Goal: Transaction & Acquisition: Purchase product/service

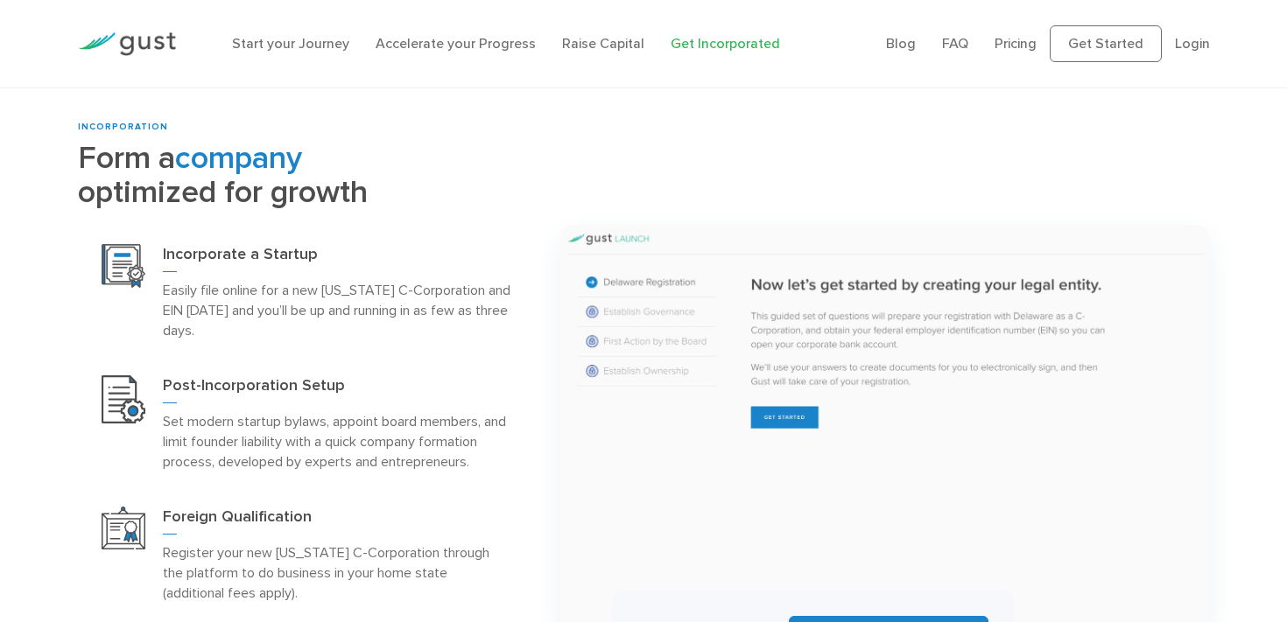
scroll to position [682, 0]
drag, startPoint x: 327, startPoint y: 285, endPoint x: 474, endPoint y: 293, distance: 147.3
click at [474, 293] on p "Easily file online for a new Delaware C-Corporation and EIN today and you’ll be…" at bounding box center [337, 311] width 348 height 60
copy p "Delaware C-Corporation"
click at [749, 313] on img at bounding box center [885, 431] width 650 height 411
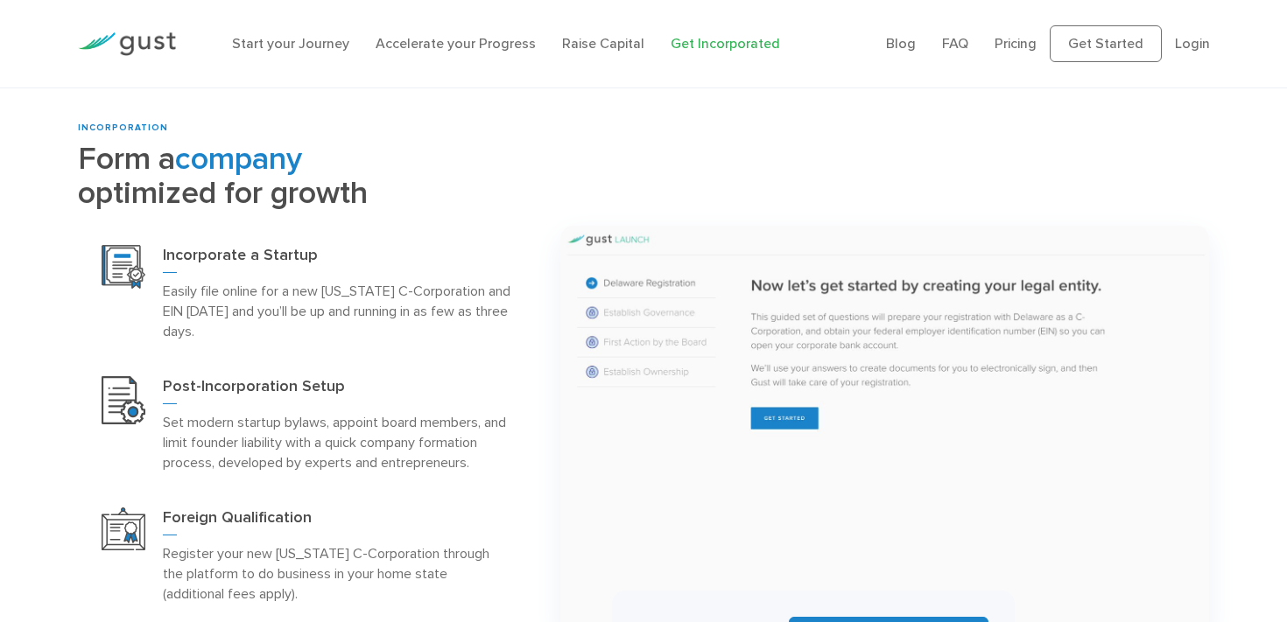
click at [392, 332] on p "Easily file online for a new Delaware C-Corporation and EIN today and you’ll be…" at bounding box center [337, 311] width 348 height 60
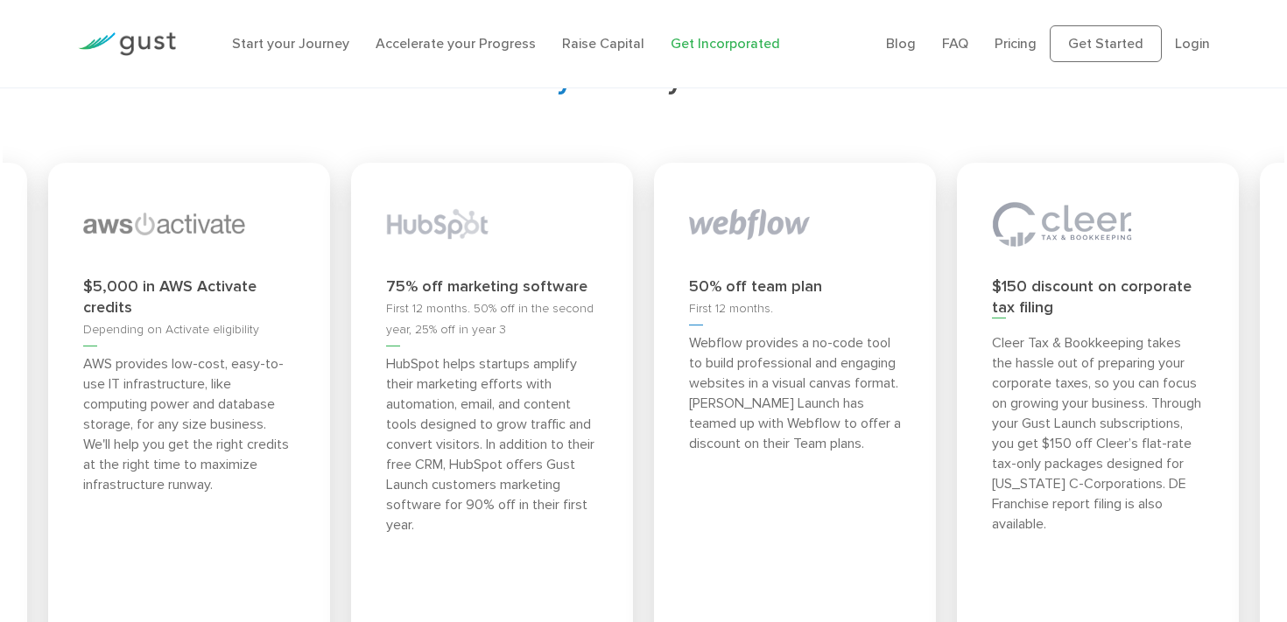
scroll to position [6731, 0]
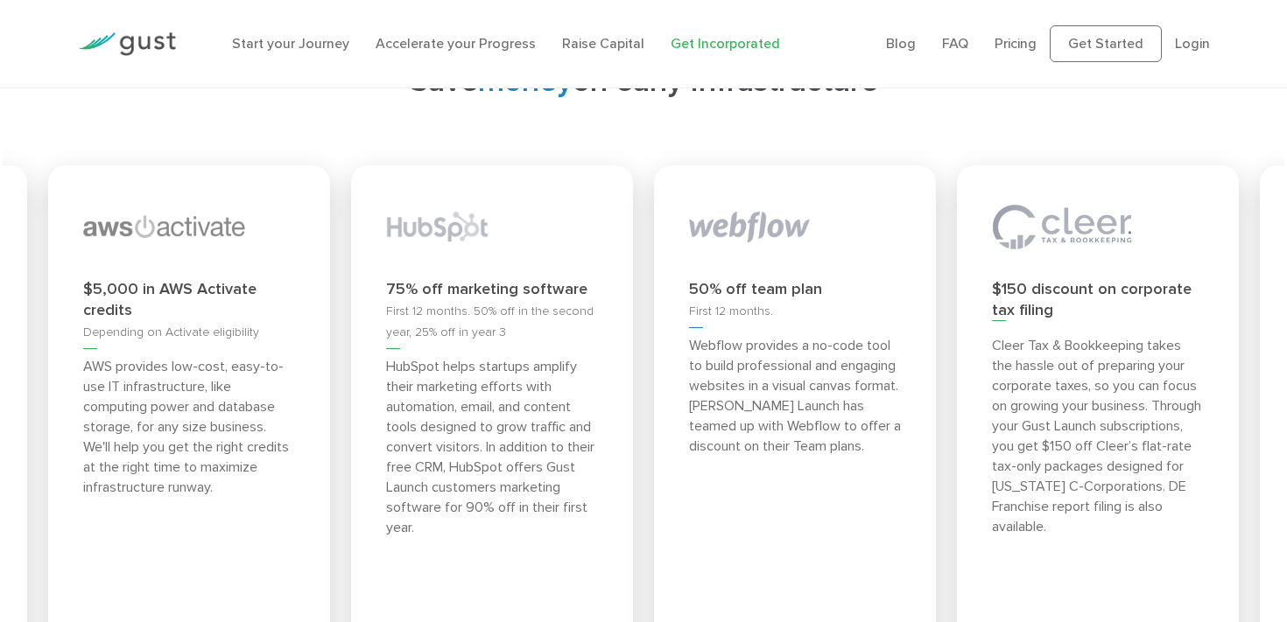
click at [780, 300] on div "50% off team plan" at bounding box center [795, 289] width 212 height 21
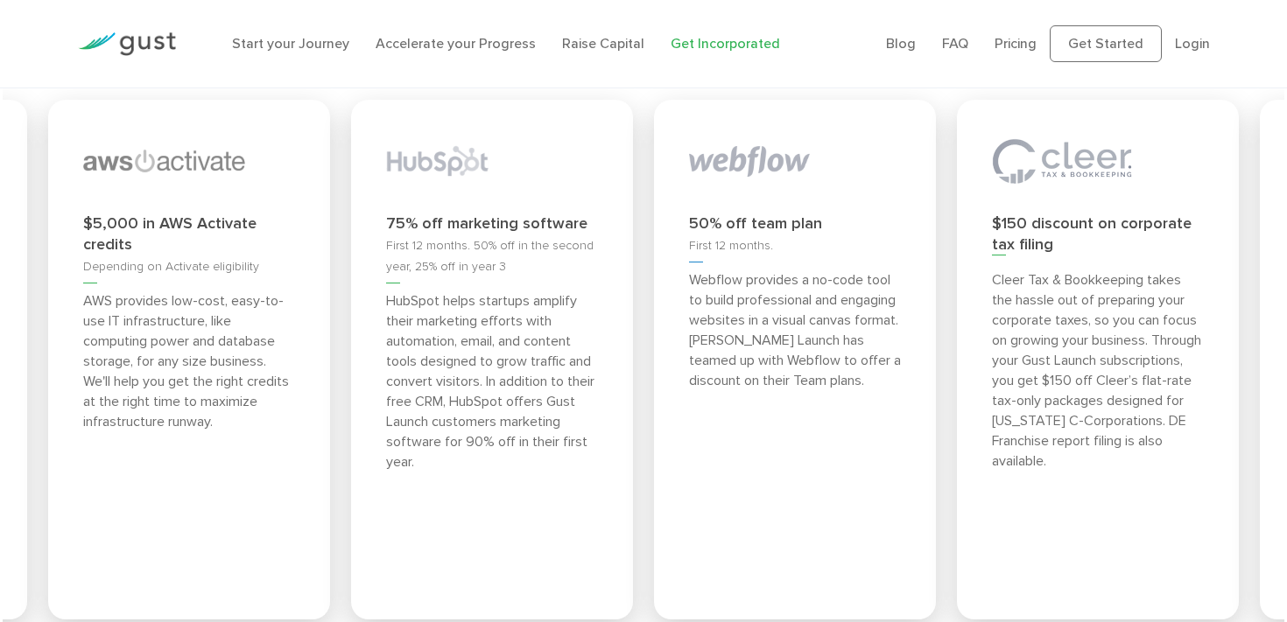
scroll to position [6801, 0]
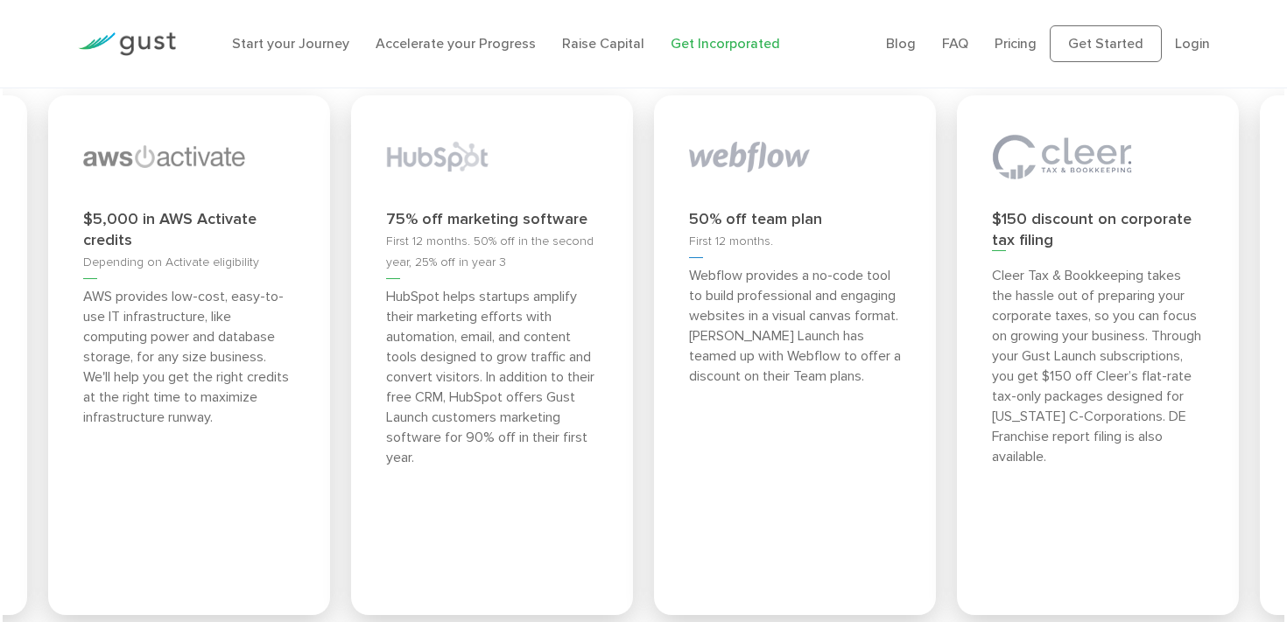
click at [485, 275] on span "First 12 months. 50% off in the second year, 25% off in year 3" at bounding box center [489, 257] width 207 height 46
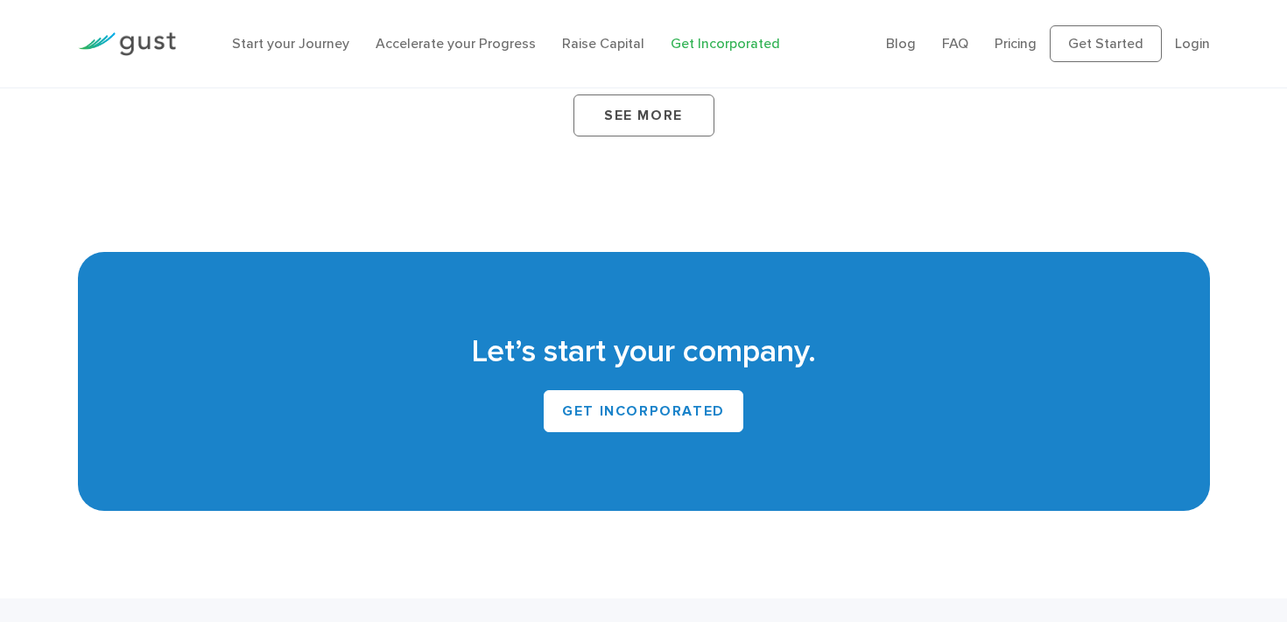
scroll to position [10109, 0]
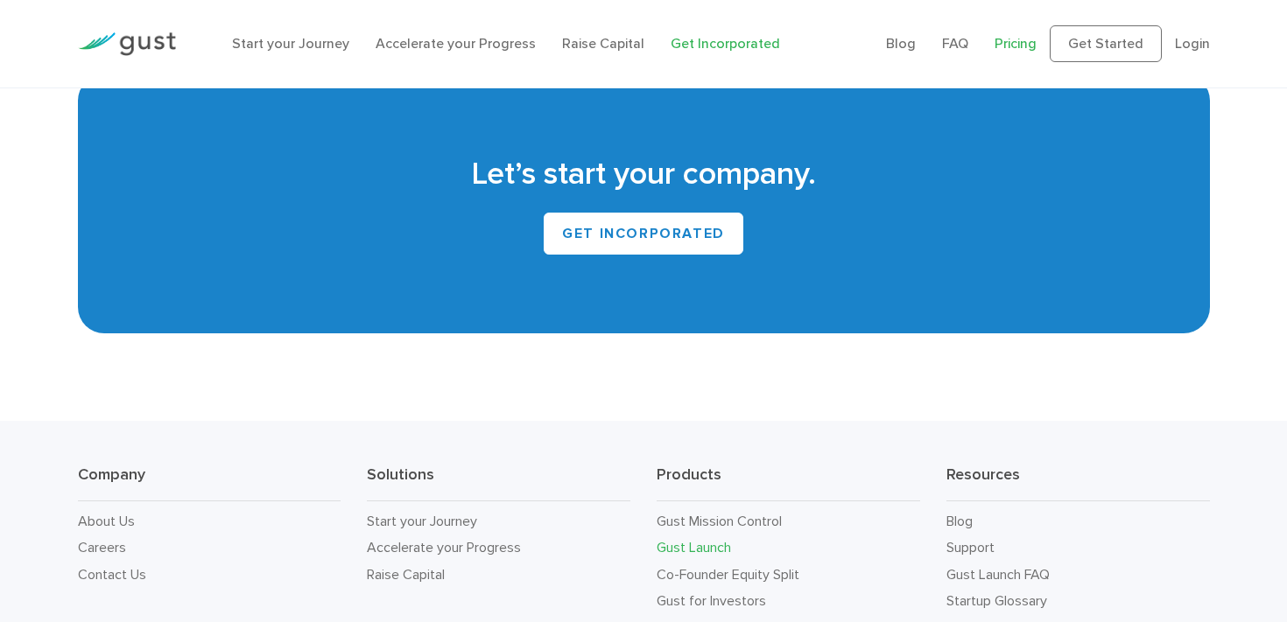
click at [1015, 41] on link "Pricing" at bounding box center [1016, 43] width 42 height 17
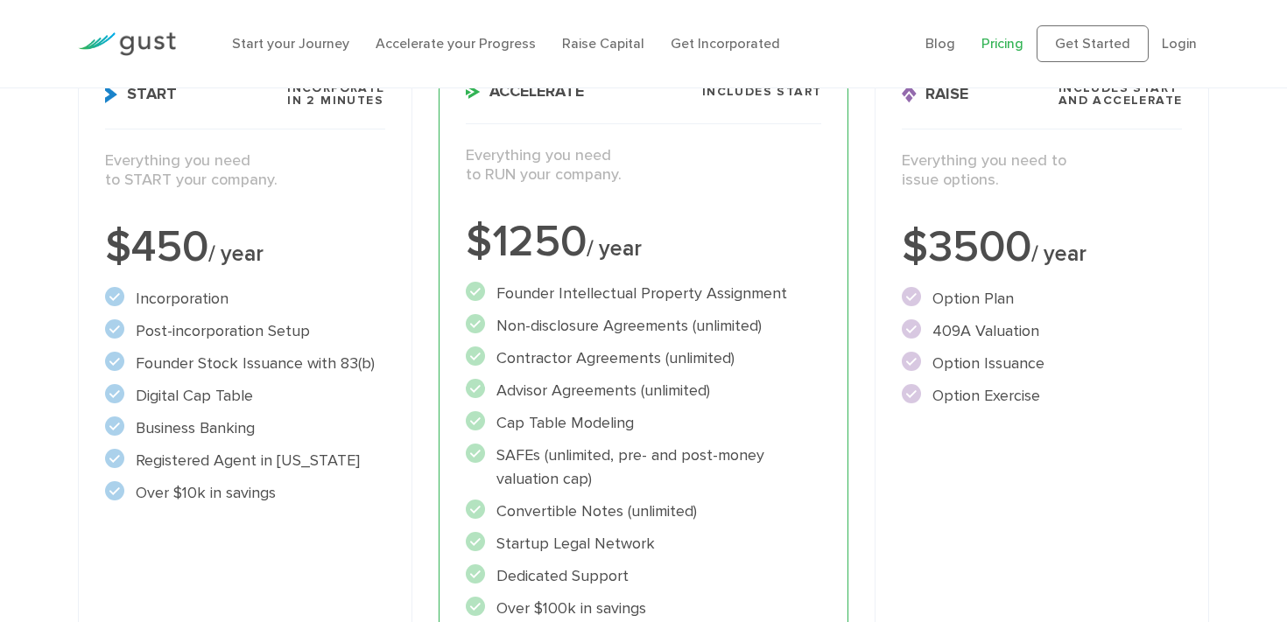
scroll to position [283, 0]
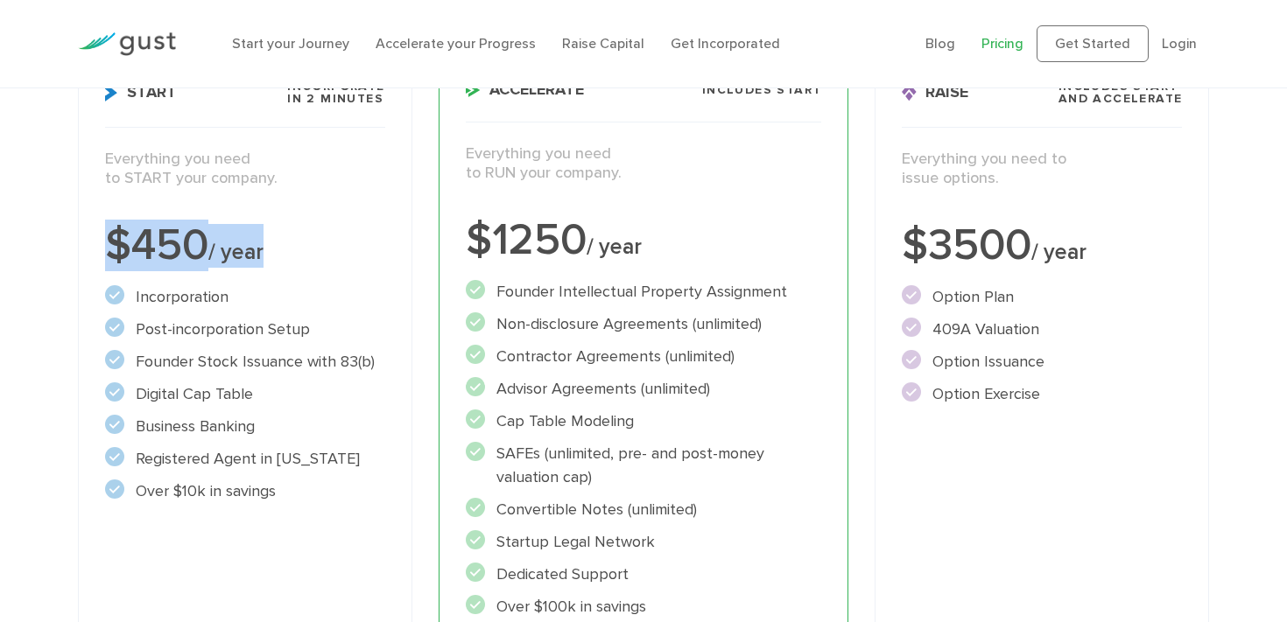
drag, startPoint x: 278, startPoint y: 250, endPoint x: 89, endPoint y: 248, distance: 189.1
click at [89, 248] on div "Start Incorporate in 2 Minutes Everything you need to START your company. $450 …" at bounding box center [245, 411] width 334 height 717
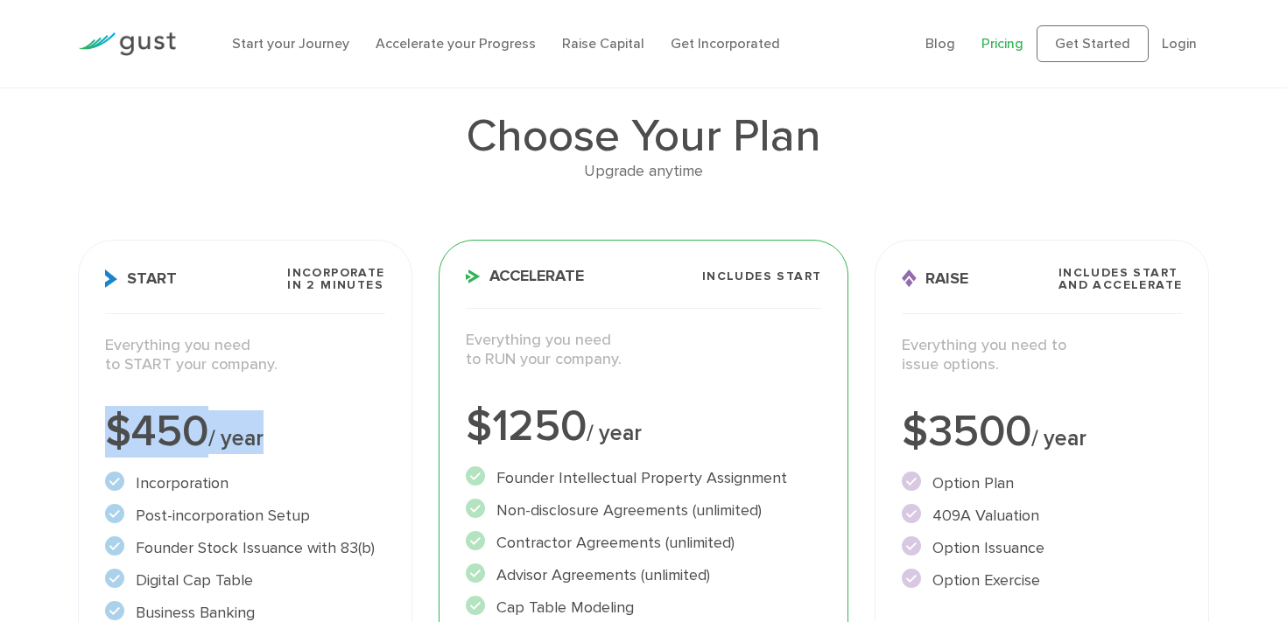
scroll to position [0, 0]
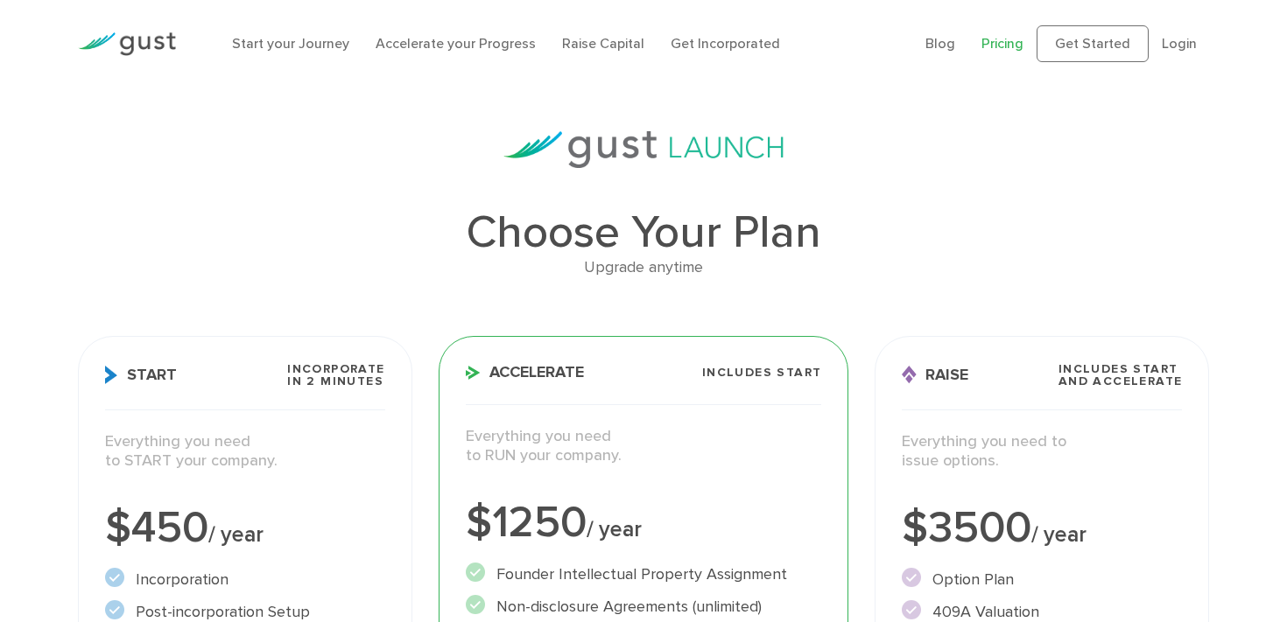
click at [887, 231] on h1 "Choose Your Plan" at bounding box center [644, 233] width 1132 height 46
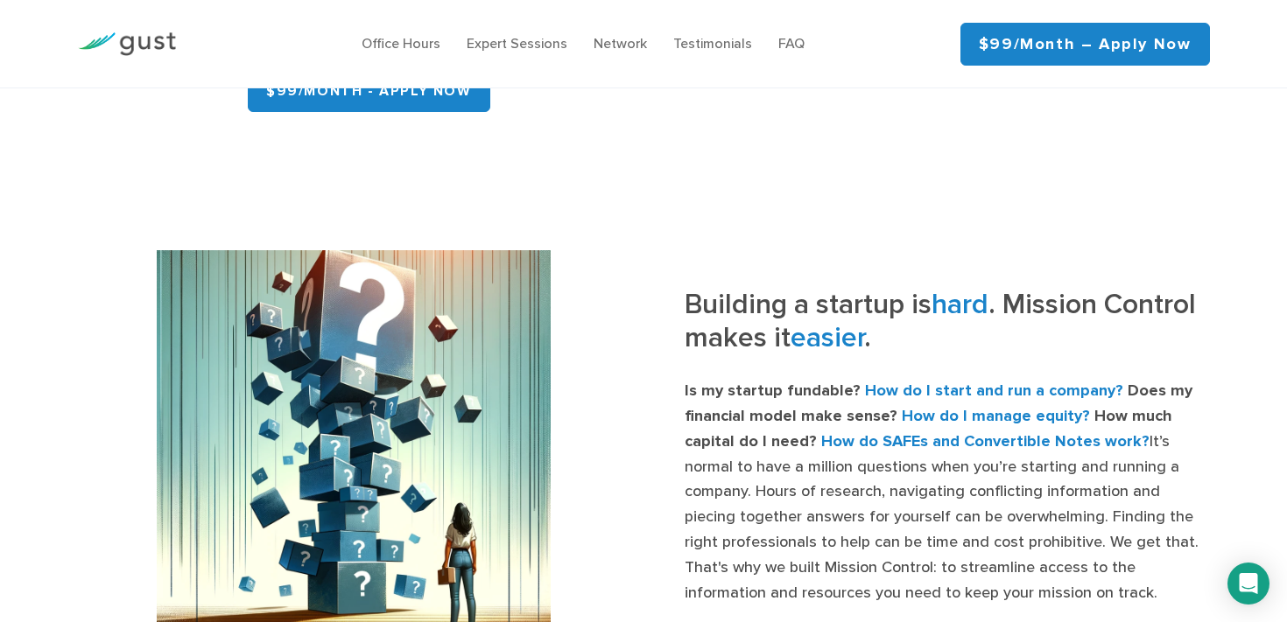
scroll to position [695, 0]
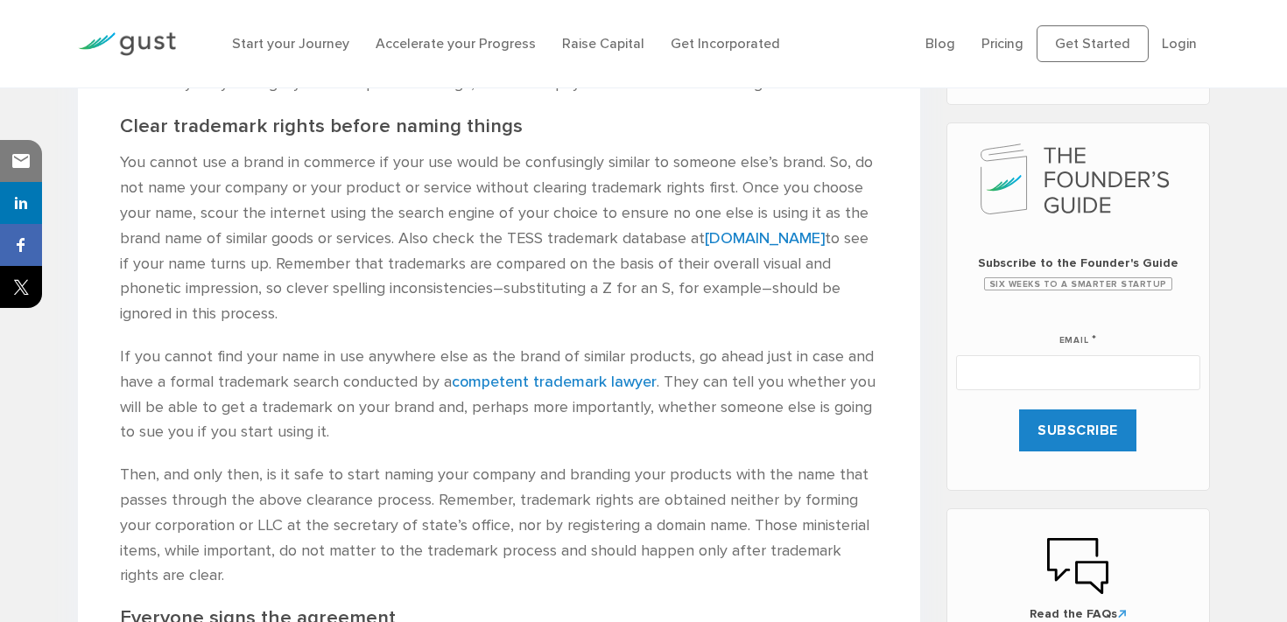
scroll to position [746, 0]
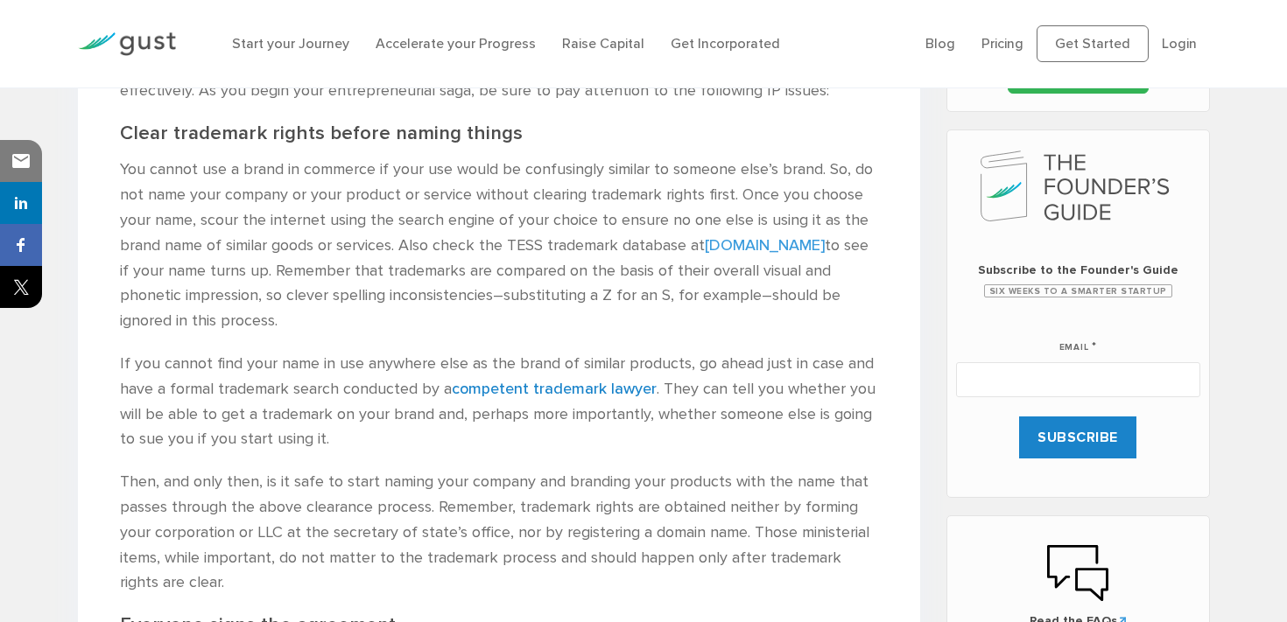
click at [729, 244] on link "[DOMAIN_NAME]" at bounding box center [765, 245] width 120 height 18
